Goal: Task Accomplishment & Management: Use online tool/utility

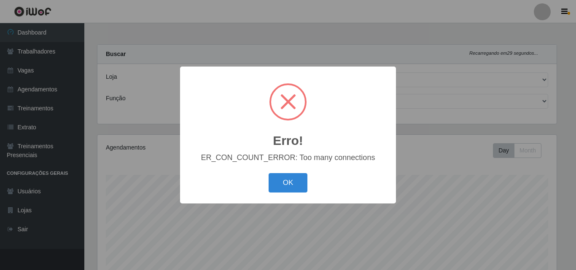
select select "519"
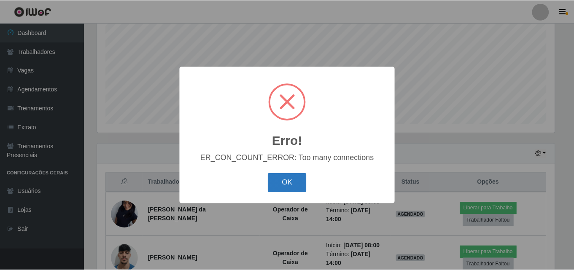
scroll to position [175, 459]
click at [284, 182] on button "OK" at bounding box center [288, 183] width 39 height 20
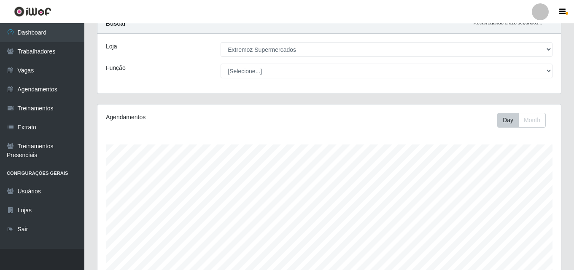
scroll to position [0, 0]
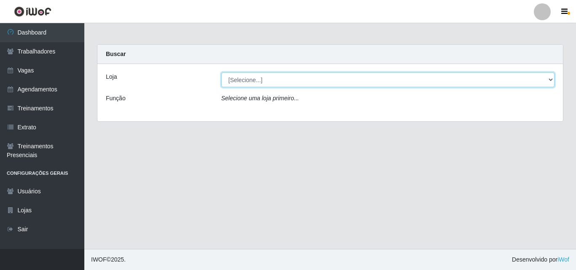
click at [410, 81] on select "[Selecione...] Extremoz Supermercados" at bounding box center [388, 80] width 334 height 15
select select "519"
click at [221, 73] on select "[Selecione...] Extremoz Supermercados" at bounding box center [388, 80] width 334 height 15
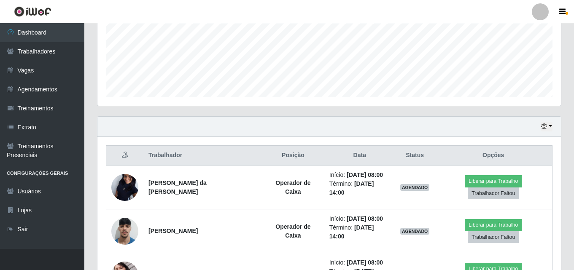
scroll to position [253, 0]
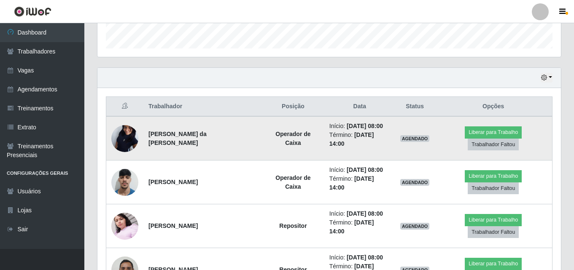
click at [133, 134] on img at bounding box center [124, 138] width 27 height 60
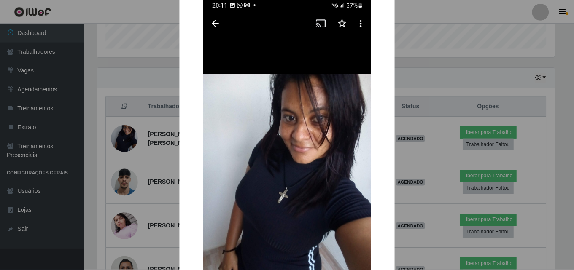
scroll to position [0, 0]
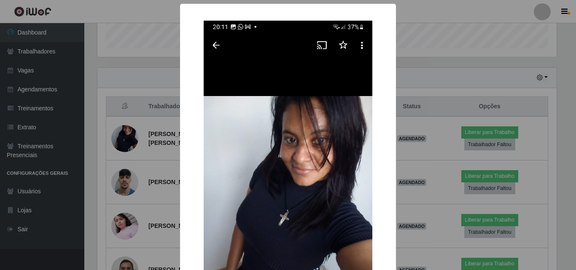
click at [472, 15] on div "× OK Cancel" at bounding box center [288, 135] width 576 height 270
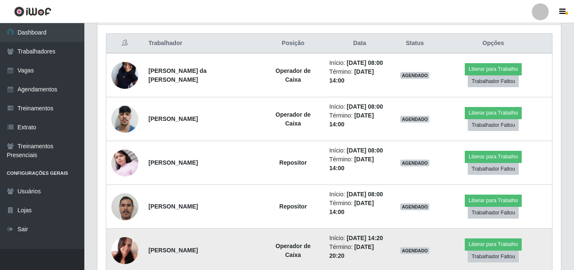
scroll to position [327, 0]
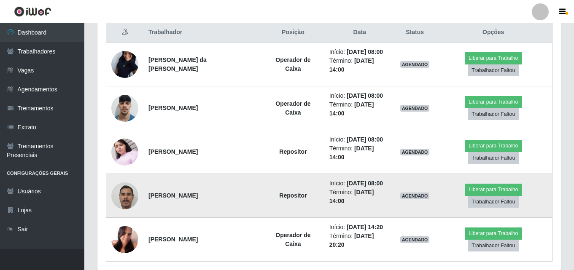
click at [121, 178] on img at bounding box center [124, 196] width 27 height 36
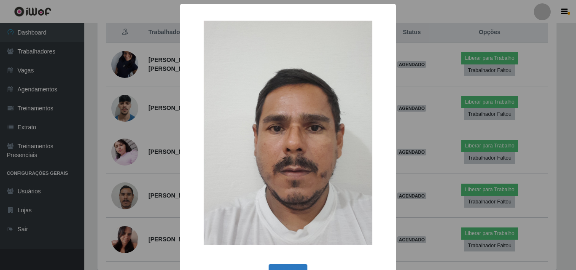
click at [279, 266] on button "OK" at bounding box center [288, 274] width 39 height 20
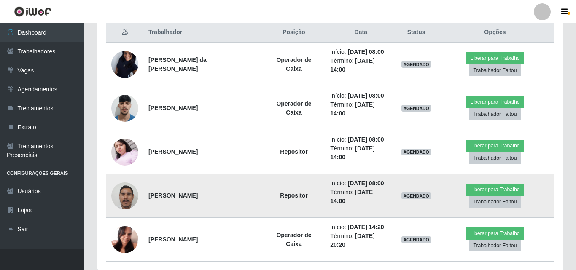
scroll to position [175, 463]
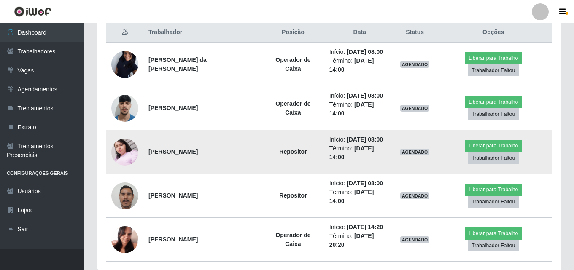
click at [132, 135] on img at bounding box center [124, 152] width 27 height 36
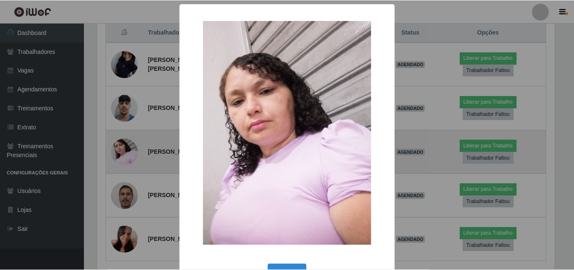
scroll to position [175, 459]
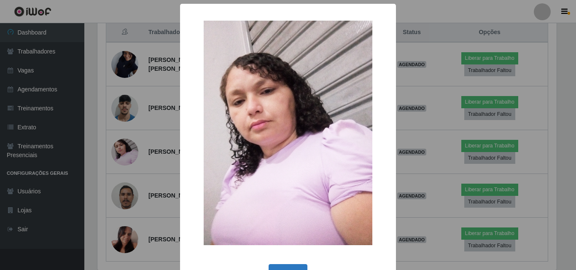
click at [280, 265] on button "OK" at bounding box center [288, 274] width 39 height 20
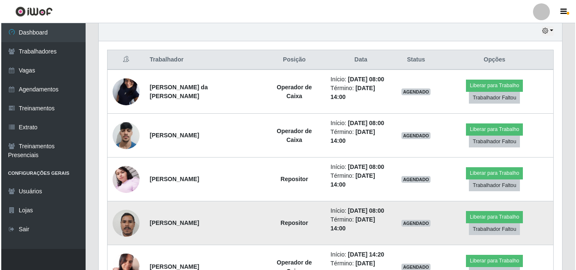
scroll to position [285, 0]
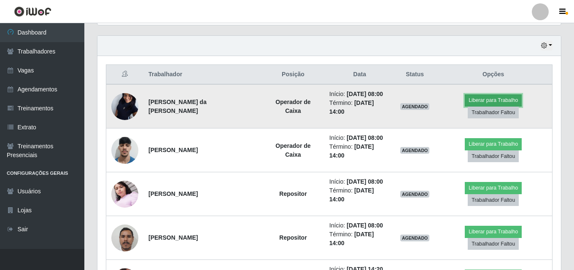
click at [465, 103] on button "Liberar para Trabalho" at bounding box center [493, 100] width 57 height 12
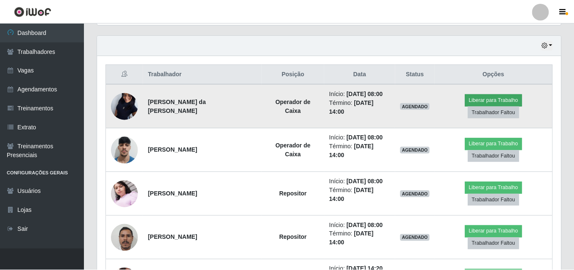
scroll to position [175, 459]
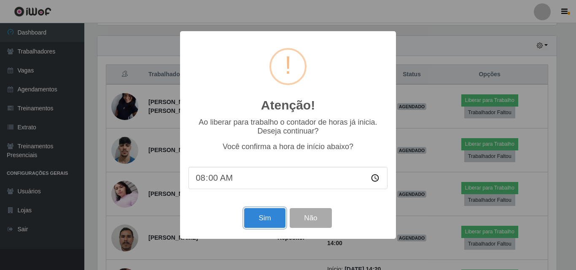
drag, startPoint x: 258, startPoint y: 218, endPoint x: 283, endPoint y: 211, distance: 26.5
click at [259, 218] on button "Sim" at bounding box center [264, 218] width 41 height 20
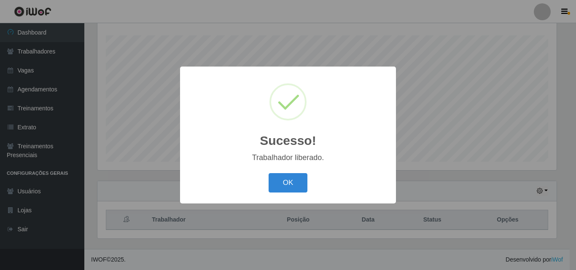
click at [450, 141] on div "Sucesso! × Trabalhador liberado. OK Cancel" at bounding box center [288, 135] width 576 height 270
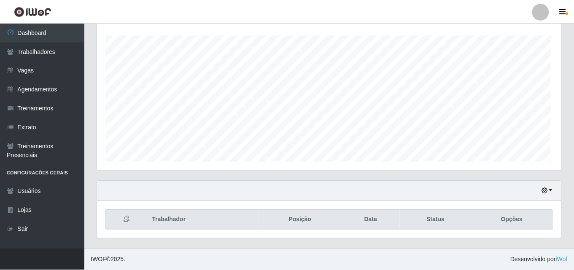
scroll to position [0, 0]
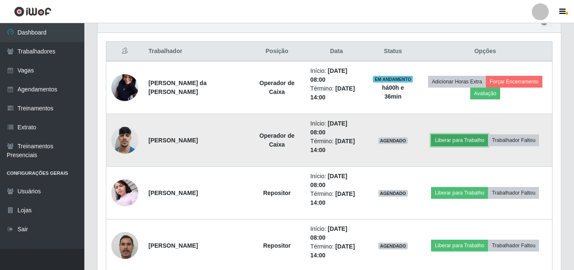
click at [439, 135] on button "Liberar para Trabalho" at bounding box center [459, 141] width 57 height 12
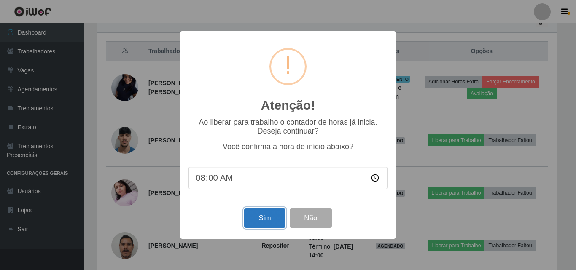
click at [254, 221] on button "Sim" at bounding box center [264, 218] width 41 height 20
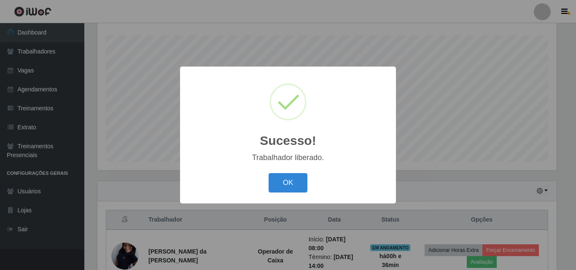
click at [309, 188] on div "OK Cancel" at bounding box center [287, 183] width 199 height 24
click at [303, 187] on button "OK" at bounding box center [288, 183] width 39 height 20
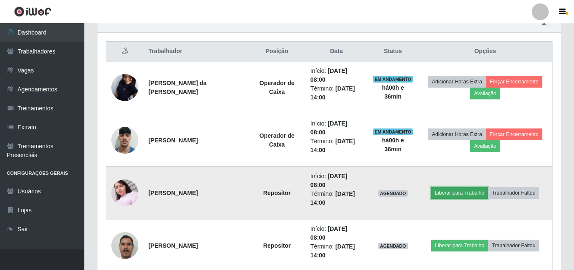
click at [447, 187] on button "Liberar para Trabalho" at bounding box center [459, 193] width 57 height 12
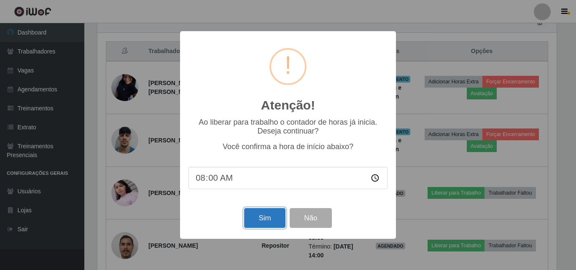
click at [268, 217] on button "Sim" at bounding box center [264, 218] width 41 height 20
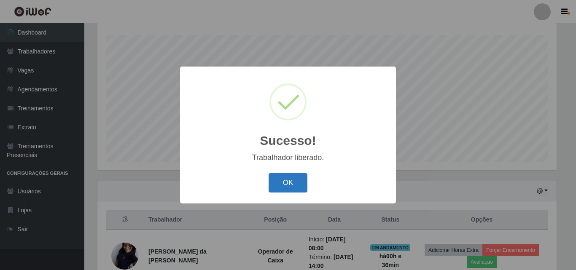
click at [284, 184] on button "OK" at bounding box center [288, 183] width 39 height 20
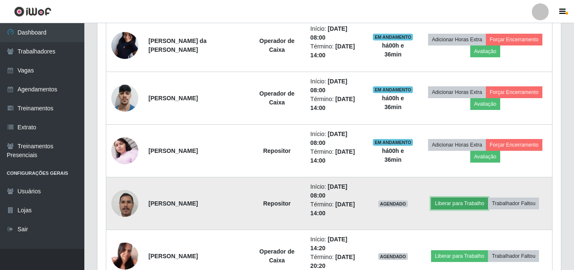
click at [444, 198] on button "Liberar para Trabalho" at bounding box center [459, 204] width 57 height 12
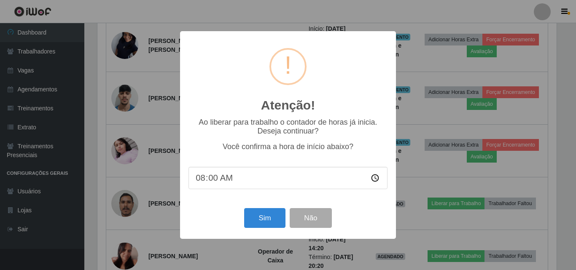
click at [381, 14] on div "Atenção! × Ao liberar para trabalho o contador de horas já inicia. Deseja conti…" at bounding box center [288, 135] width 576 height 270
